Goal: Information Seeking & Learning: Learn about a topic

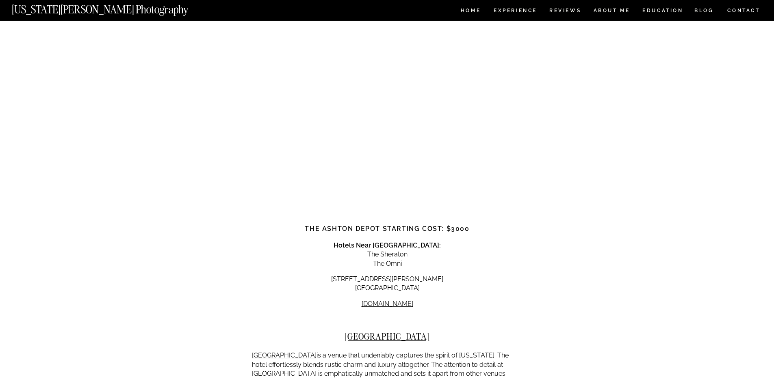
scroll to position [750, 0]
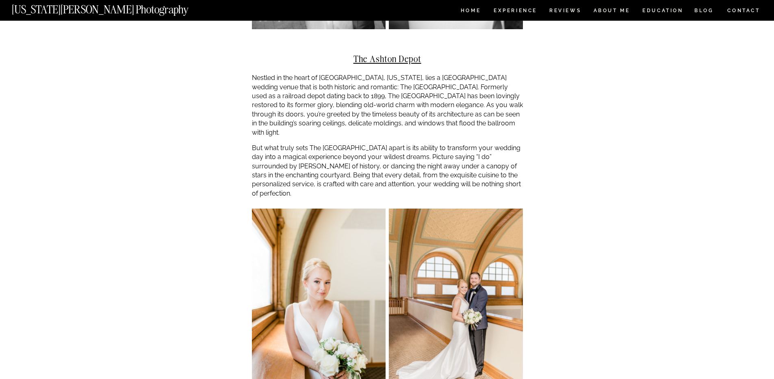
click at [377, 54] on h2 "The Ashton Depot" at bounding box center [387, 59] width 271 height 10
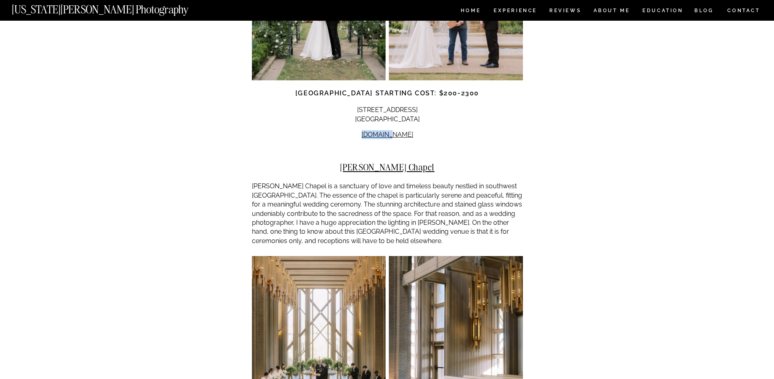
scroll to position [1895, 0]
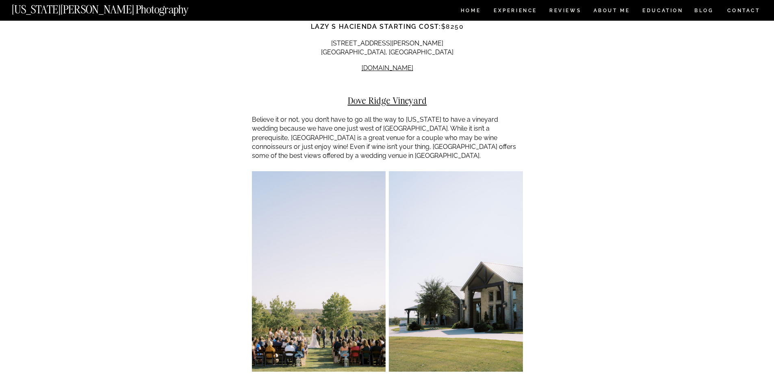
scroll to position [3345, 0]
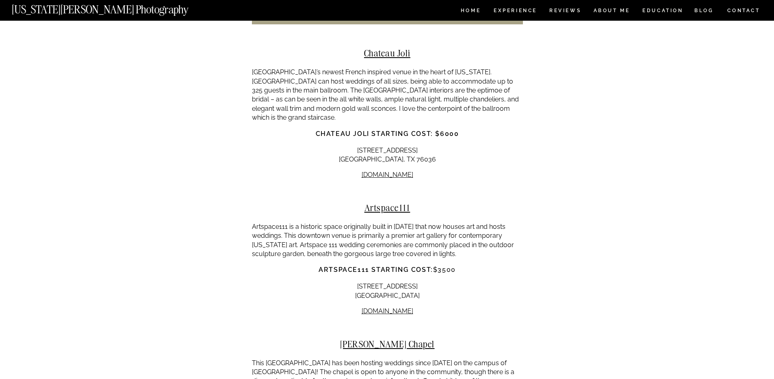
scroll to position [4503, 0]
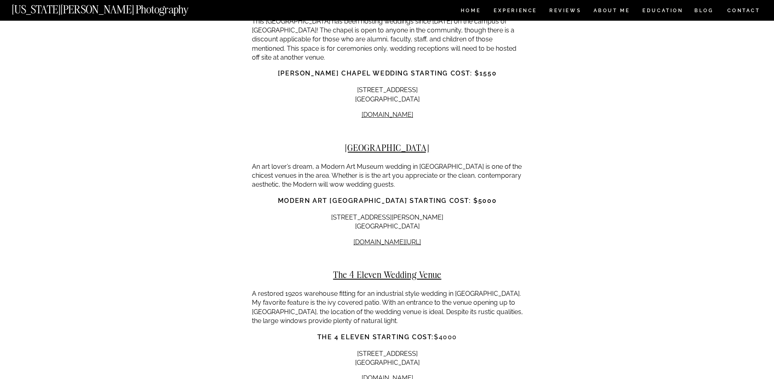
scroll to position [4839, 0]
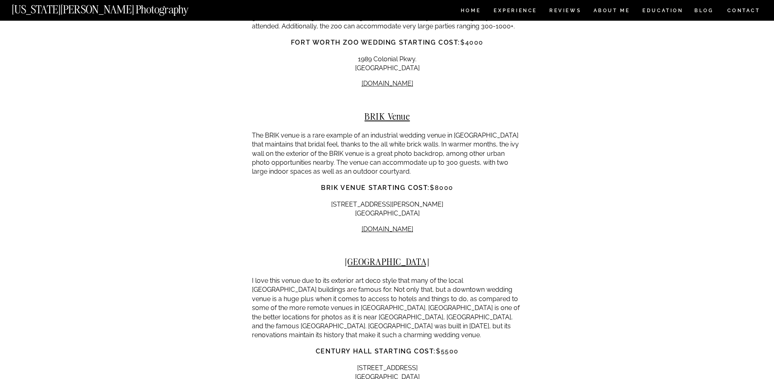
scroll to position [5278, 0]
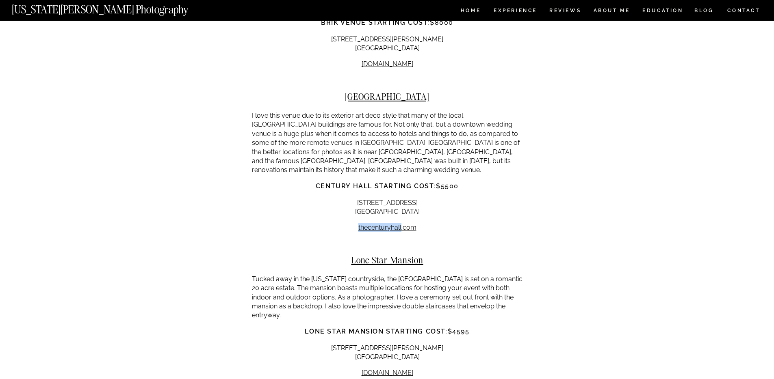
scroll to position [5540, 0]
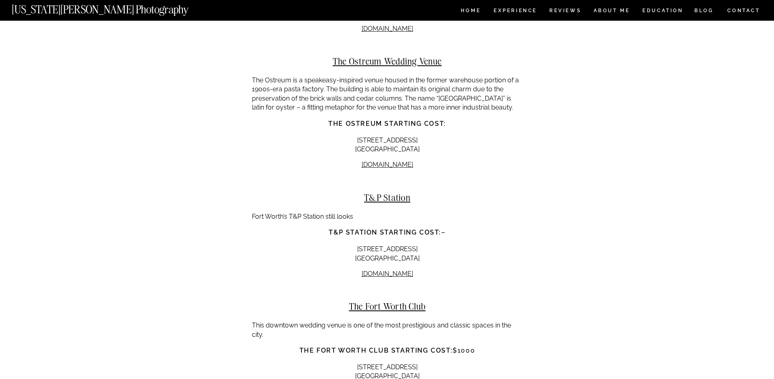
scroll to position [5828, 0]
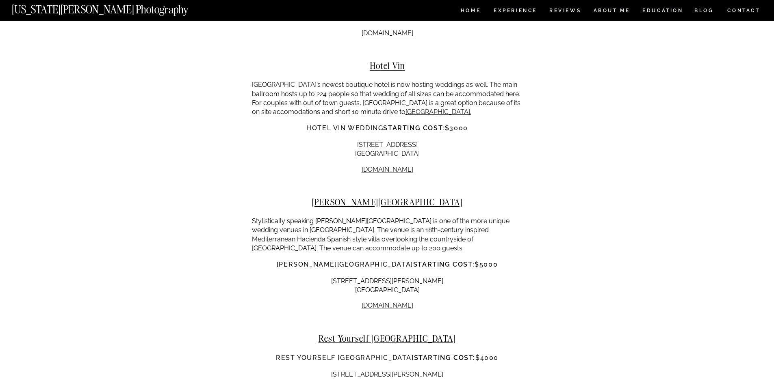
scroll to position [6183, 0]
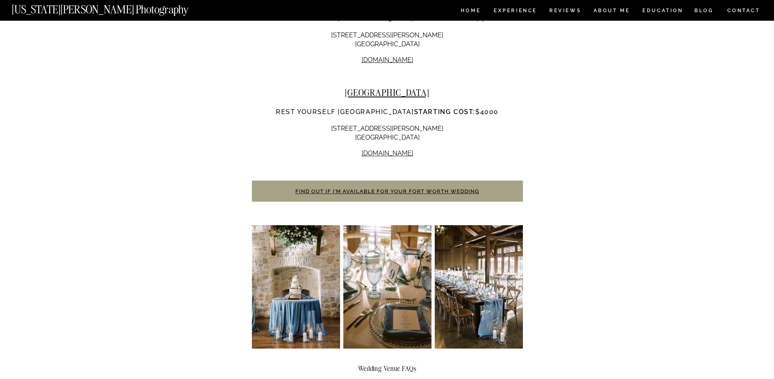
scroll to position [6573, 0]
